Goal: Information Seeking & Learning: Learn about a topic

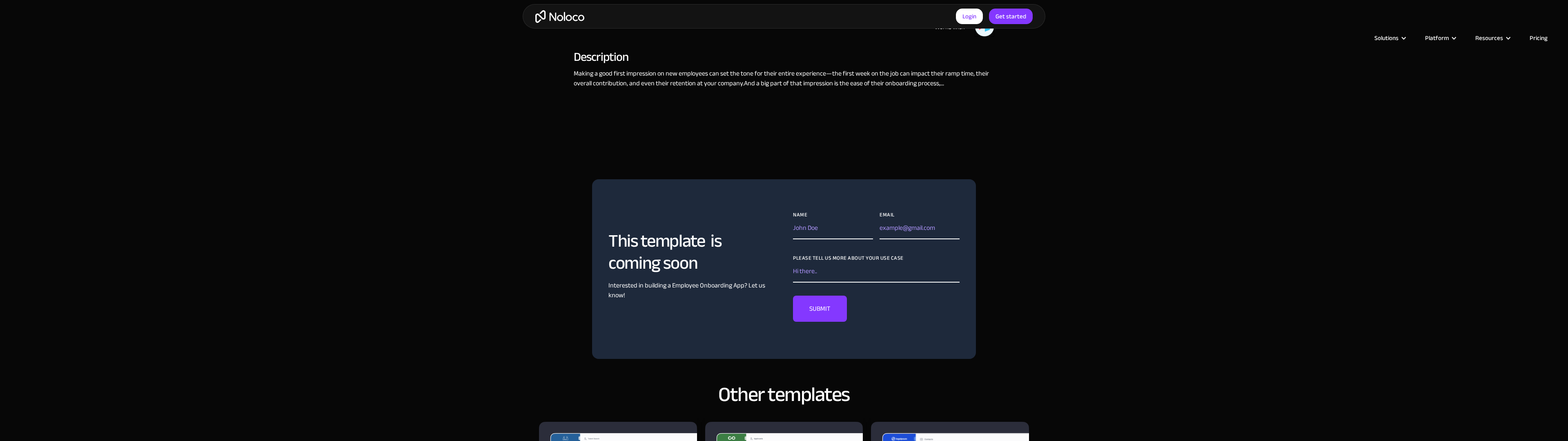
scroll to position [739, 0]
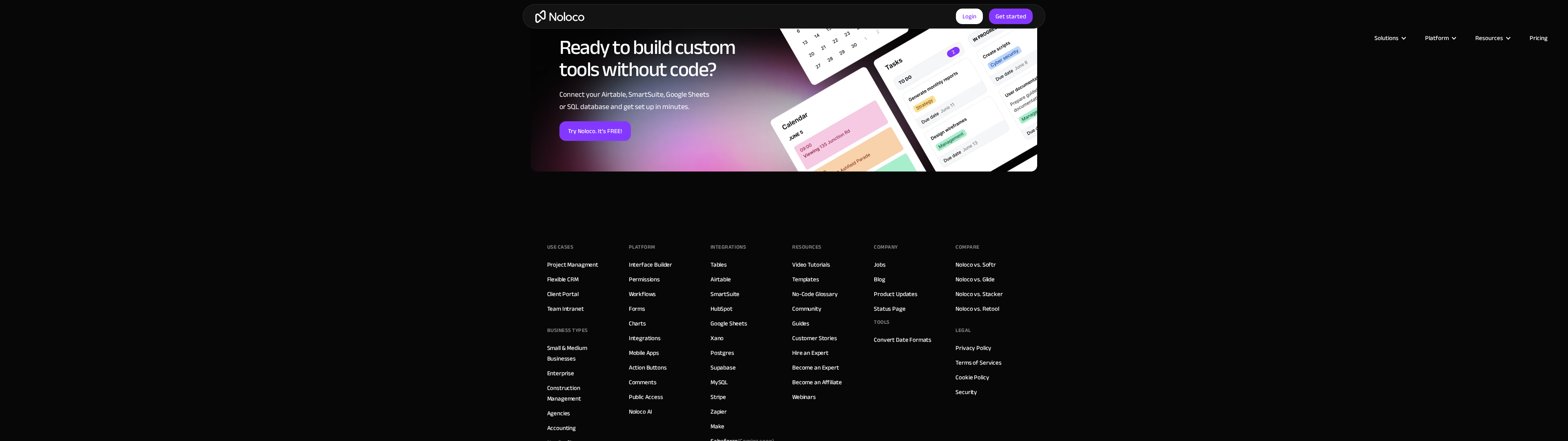
scroll to position [1261, 0]
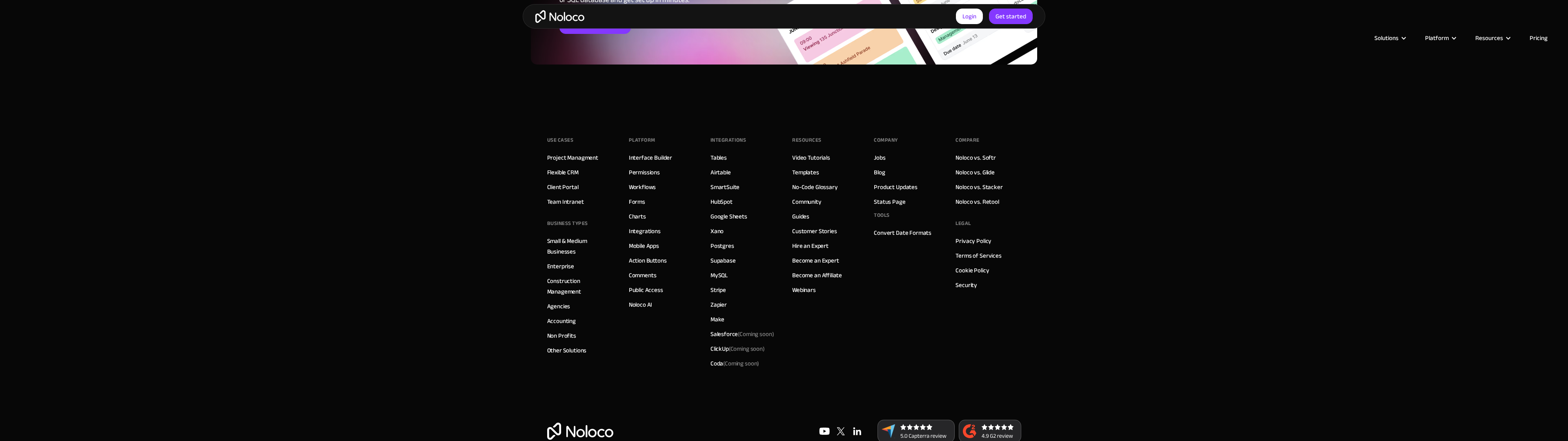
scroll to position [1143, 0]
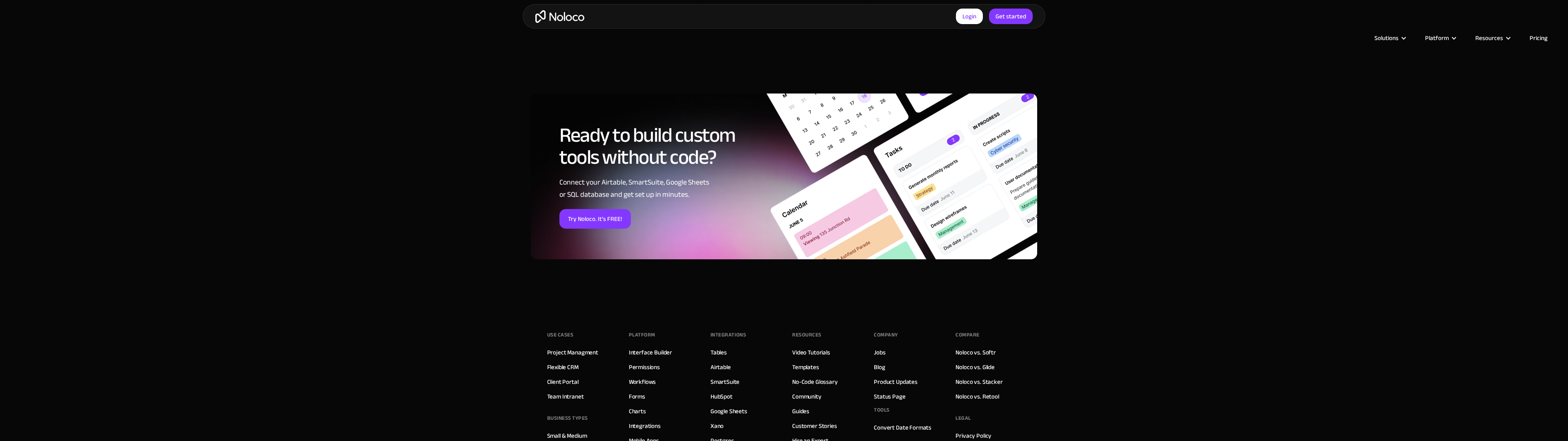
scroll to position [1143, 0]
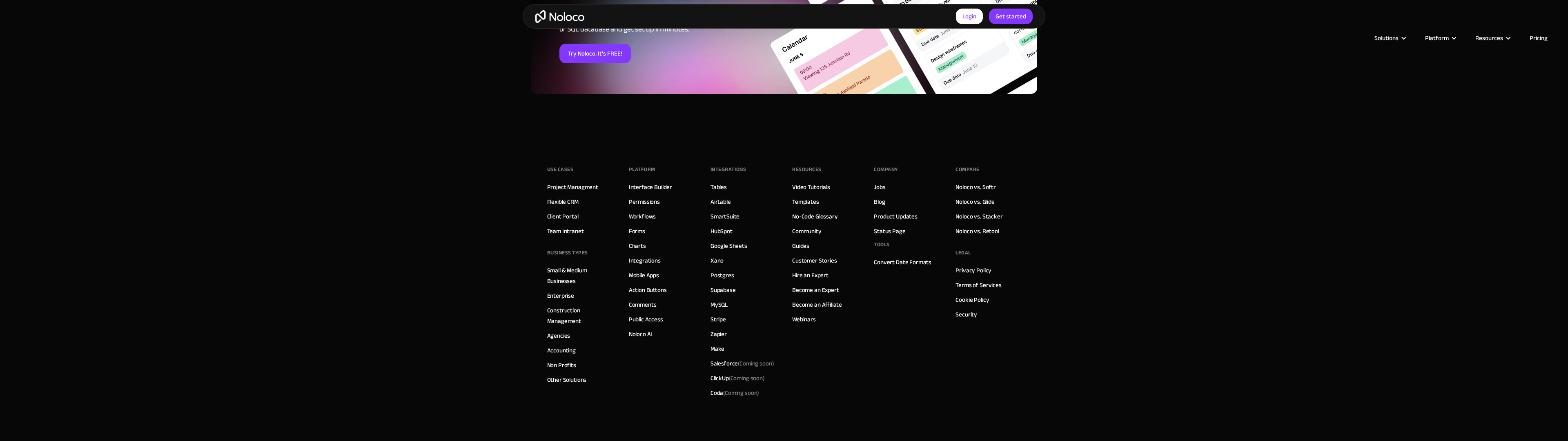
scroll to position [1182, 0]
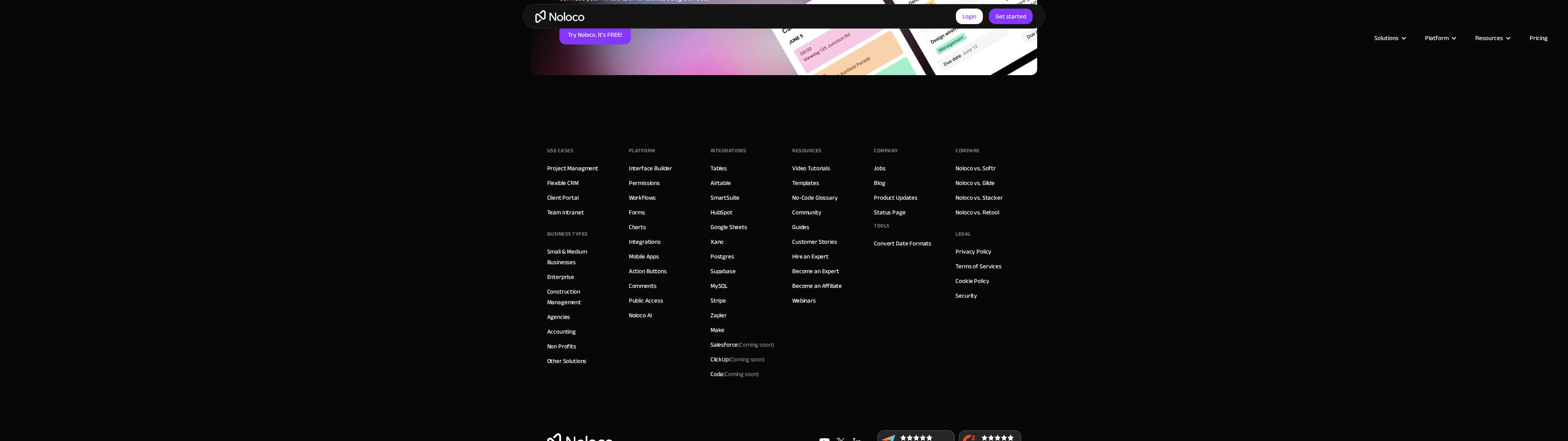
scroll to position [1162, 0]
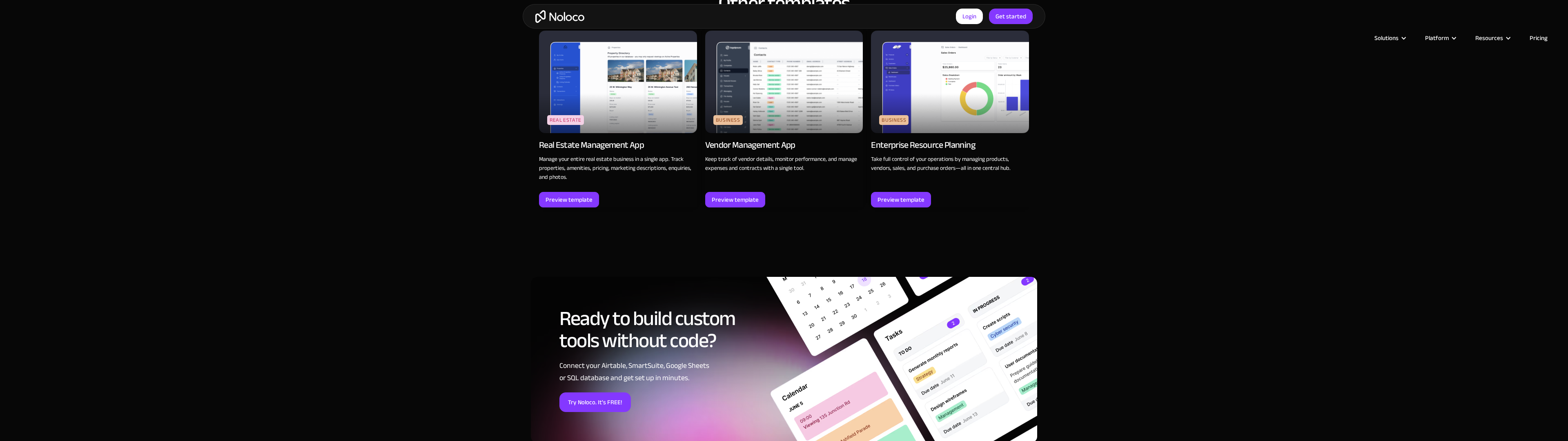
scroll to position [1131, 0]
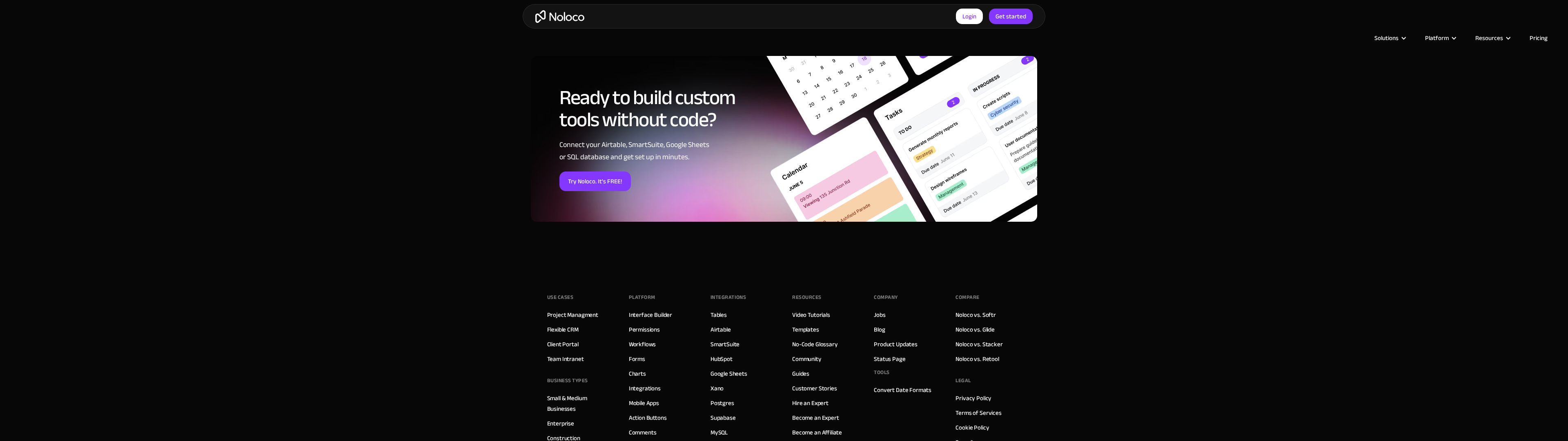
scroll to position [1316, 0]
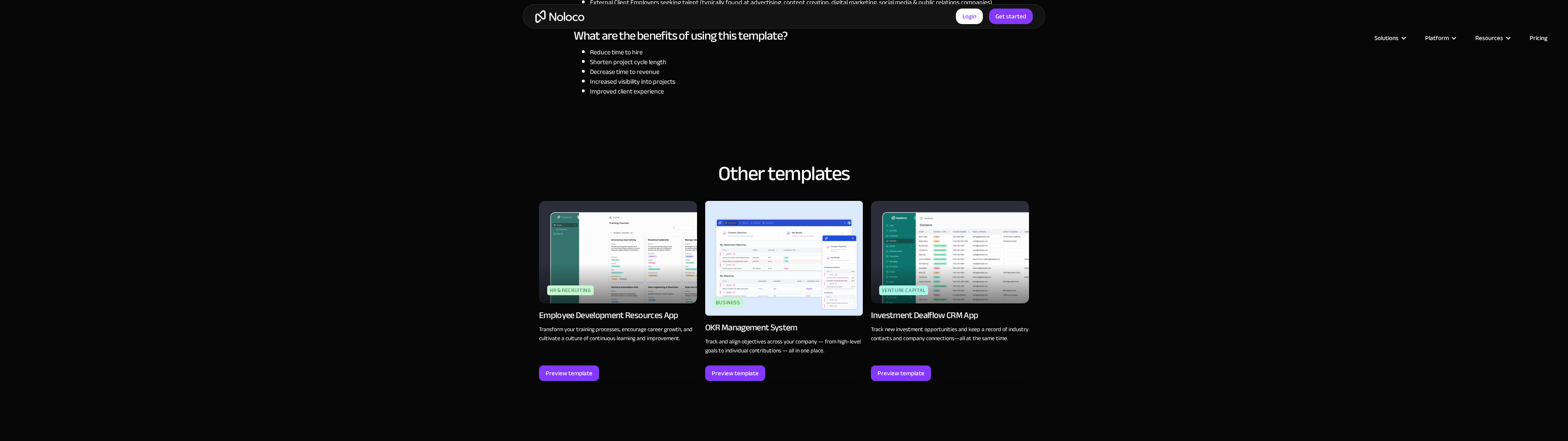
scroll to position [1131, 0]
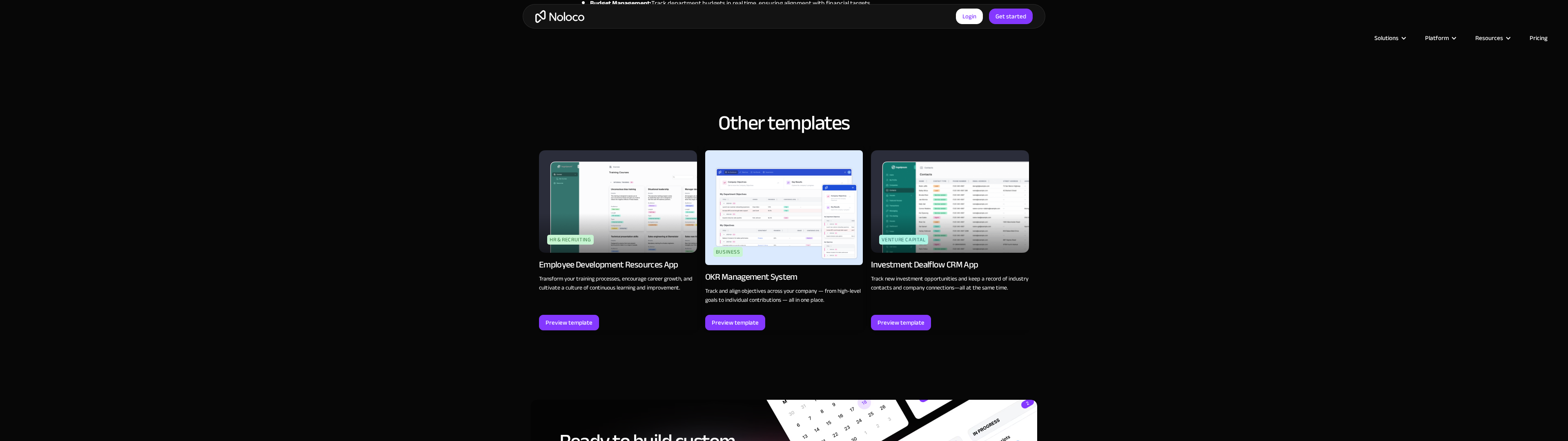
scroll to position [1131, 0]
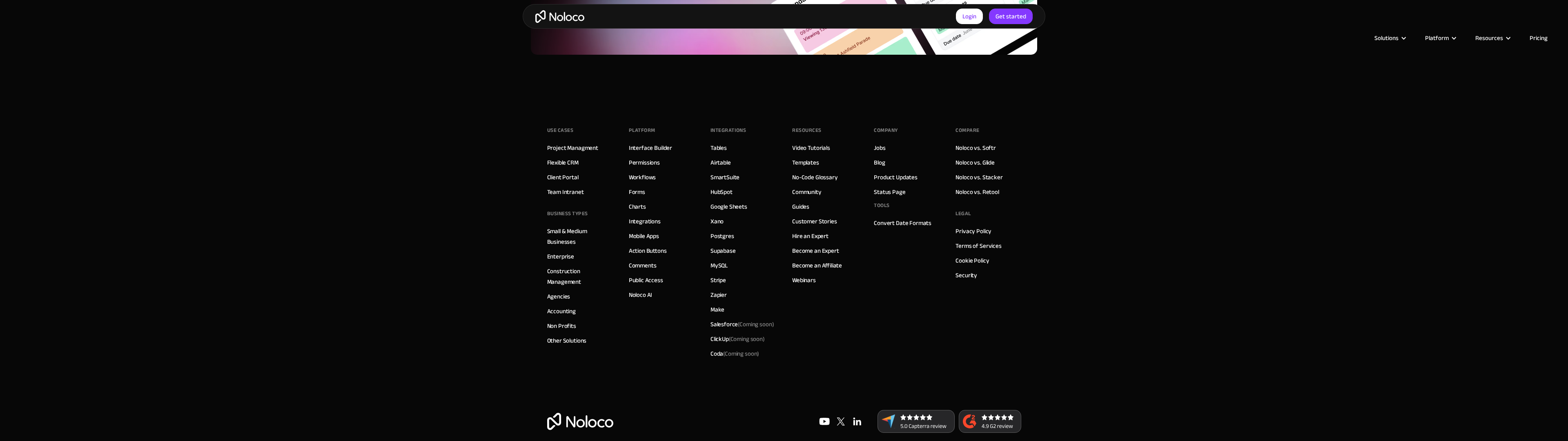
scroll to position [1143, 0]
